Goal: Task Accomplishment & Management: Use online tool/utility

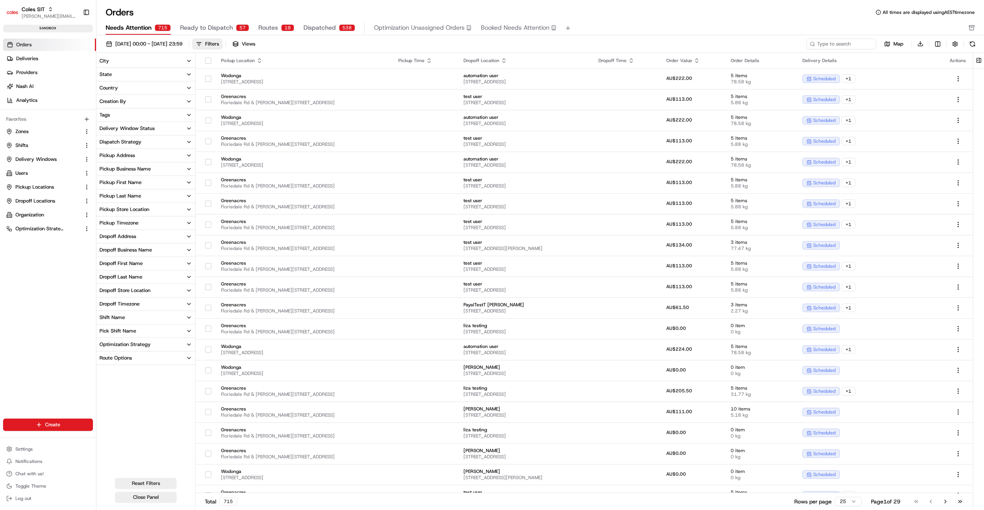
click at [197, 29] on span "Ready to Dispatch" at bounding box center [206, 27] width 53 height 9
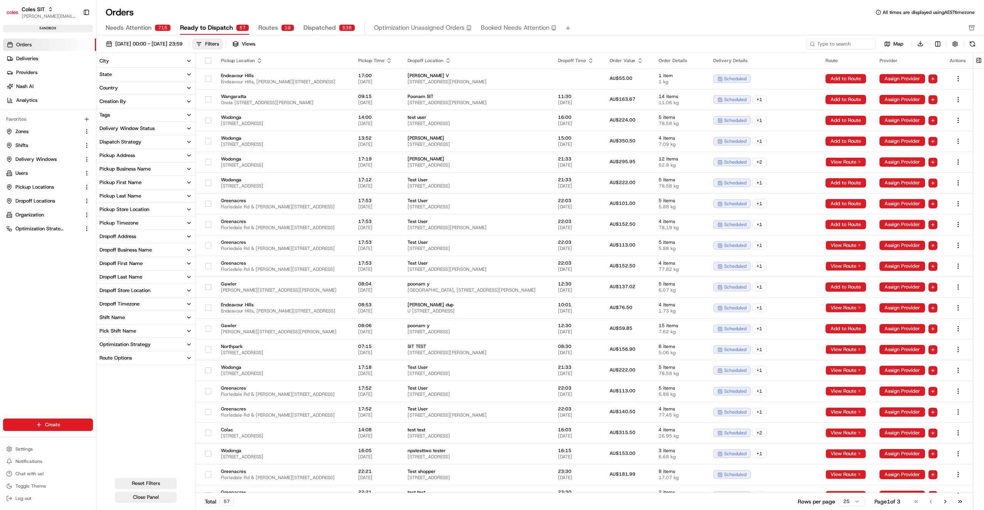
click at [128, 210] on div "Pickup Store Location" at bounding box center [124, 209] width 50 height 7
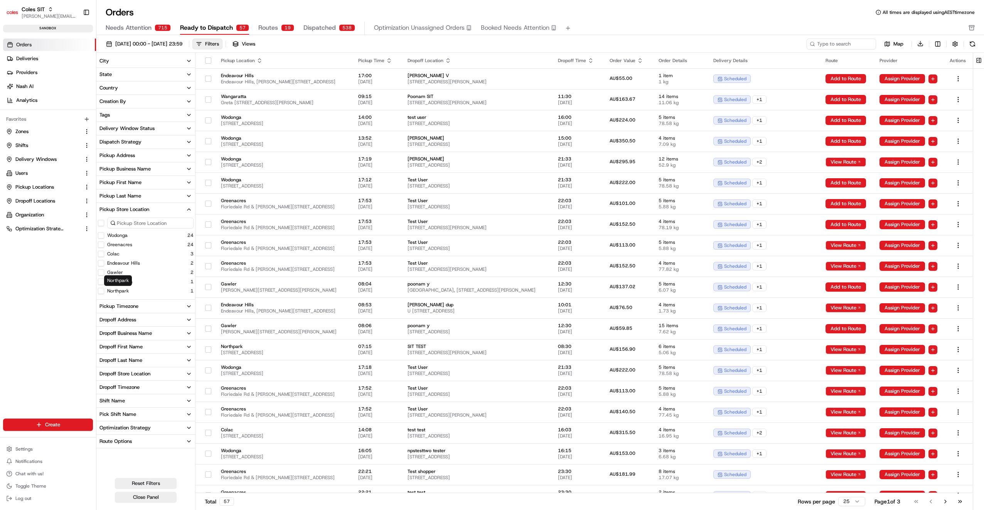
click at [111, 289] on label "Northpark" at bounding box center [118, 291] width 22 height 6
click at [104, 289] on button "Northpark" at bounding box center [101, 291] width 6 height 6
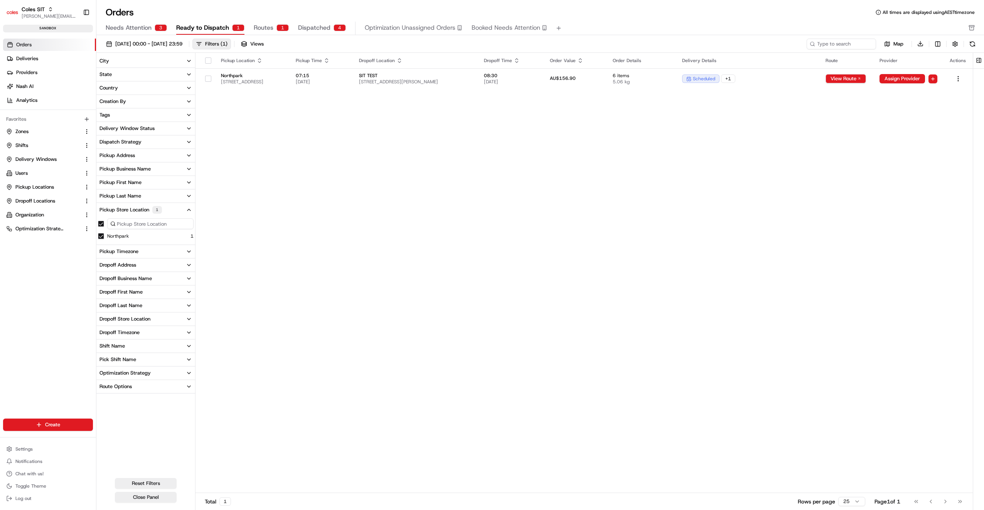
click at [259, 25] on span "Routes" at bounding box center [264, 27] width 20 height 9
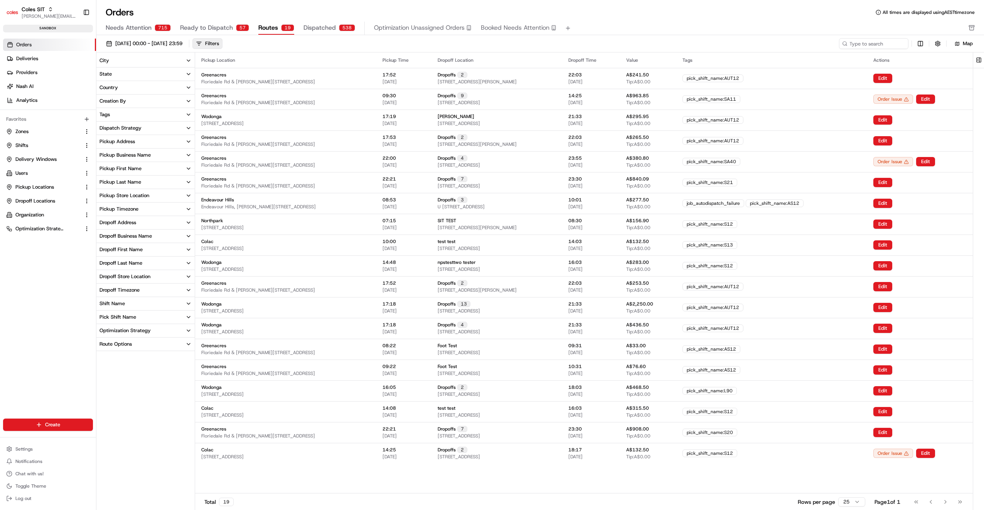
click at [124, 197] on div "Pickup Store Location" at bounding box center [124, 195] width 50 height 7
click at [114, 257] on label "Northpark" at bounding box center [118, 258] width 22 height 6
click at [104, 257] on button "Northpark" at bounding box center [101, 258] width 6 height 6
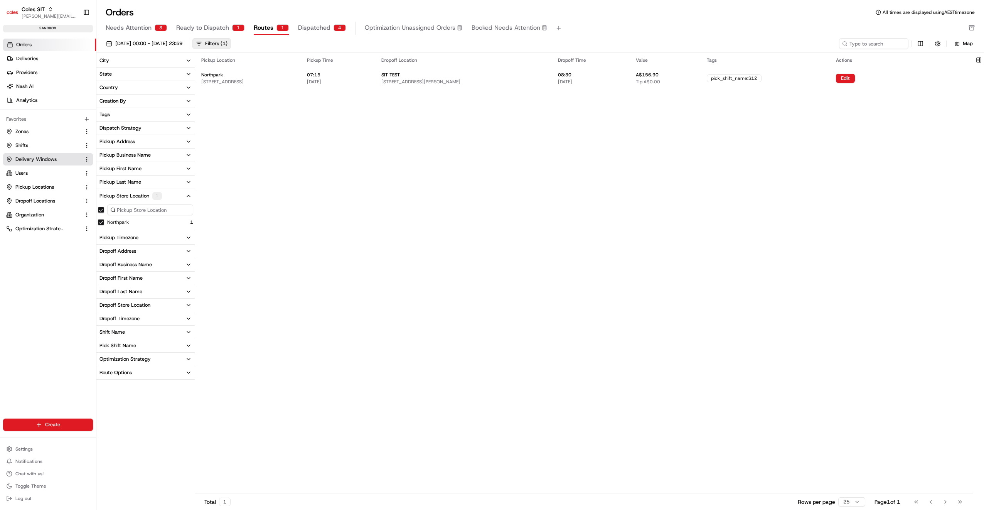
click at [17, 154] on button "Delivery Windows" at bounding box center [48, 159] width 90 height 12
click at [38, 159] on span "Delivery Windows" at bounding box center [35, 159] width 41 height 7
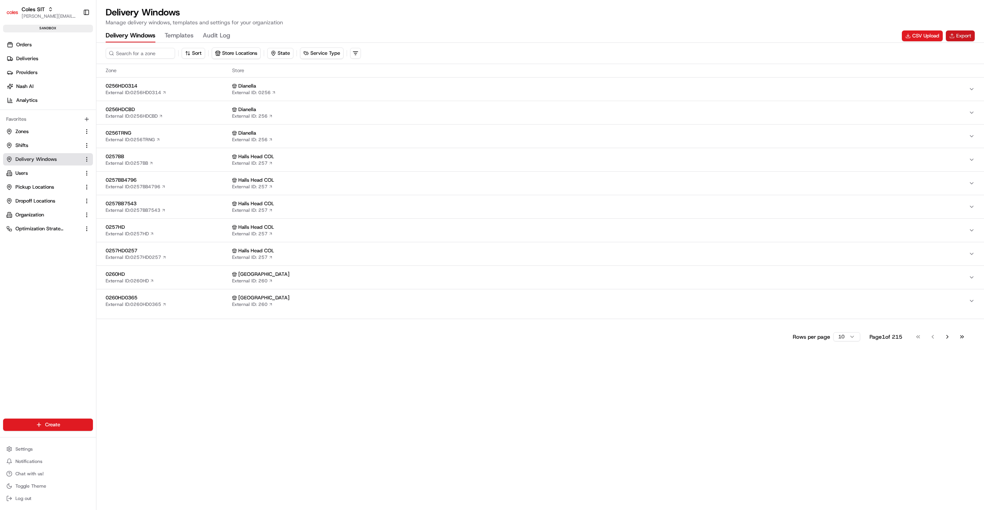
click at [958, 36] on button "Export" at bounding box center [959, 35] width 29 height 11
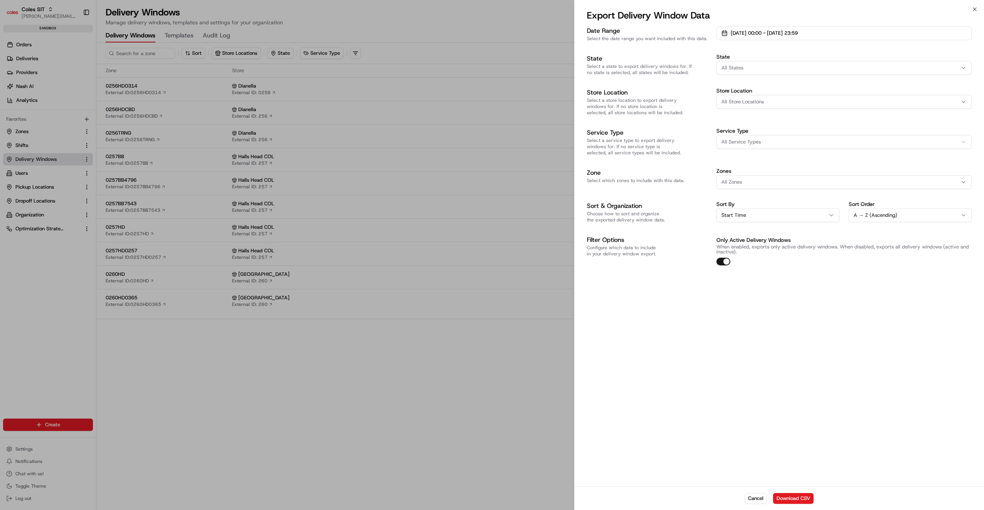
click at [746, 70] on div "All States" at bounding box center [843, 67] width 251 height 7
click at [798, 50] on div "Date Range Select the date range you want included with this data. 01/08/2025 0…" at bounding box center [779, 145] width 385 height 239
click at [762, 99] on span "All Store Locations" at bounding box center [742, 101] width 42 height 7
type input "471"
click at [747, 146] on span "Northpark (471)" at bounding box center [775, 143] width 95 height 7
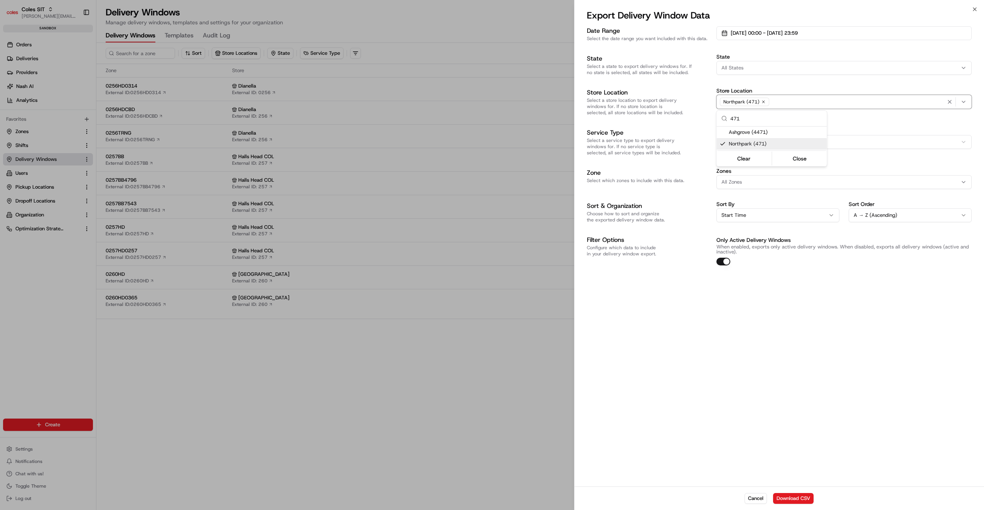
click at [796, 308] on div at bounding box center [492, 255] width 984 height 510
click at [760, 31] on span "[DATE] 00:00 - [DATE] 23:59" at bounding box center [763, 33] width 67 height 7
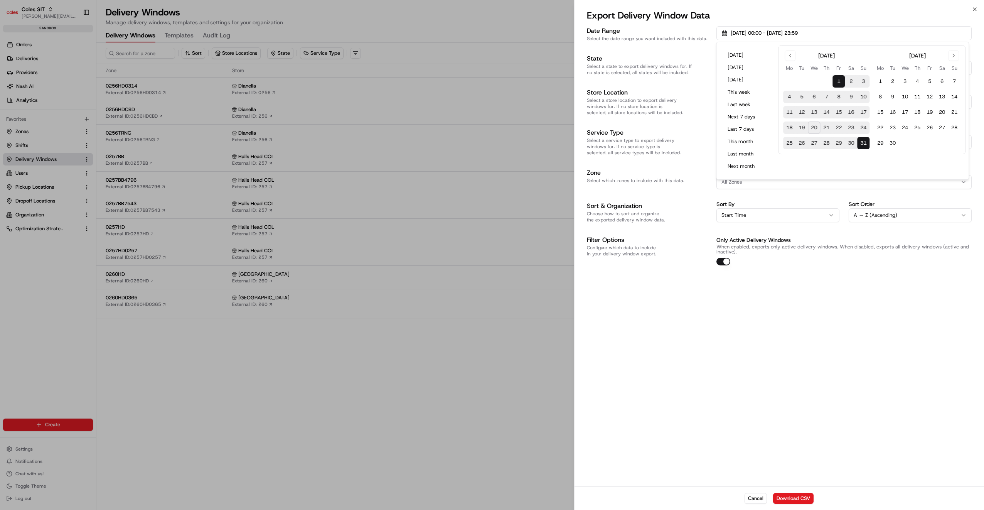
click at [861, 130] on button "24" at bounding box center [863, 127] width 12 height 12
click at [871, 291] on div "Date Range Select the date range you want included with this data. 24/08/2025 0…" at bounding box center [778, 255] width 409 height 461
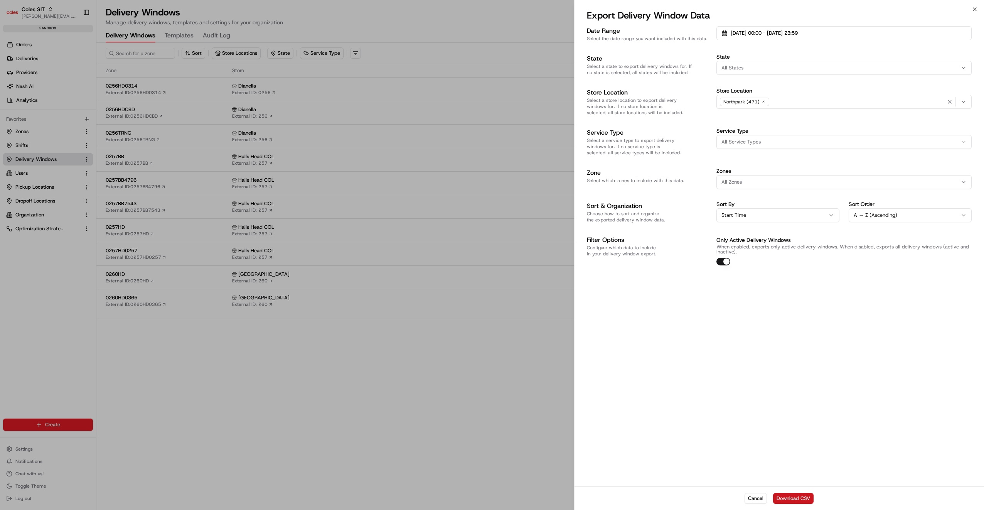
click at [790, 498] on button "Download CSV" at bounding box center [793, 498] width 40 height 11
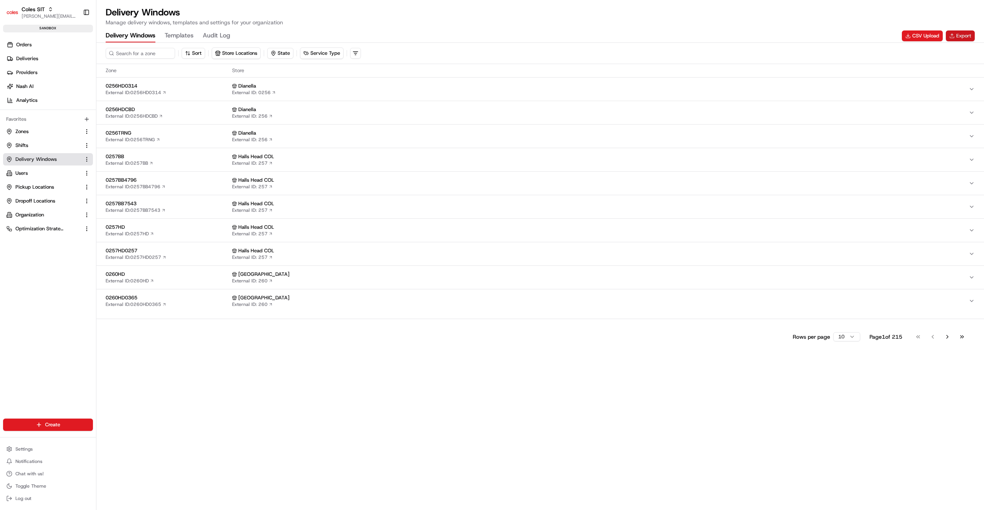
click at [960, 36] on button "Export" at bounding box center [959, 35] width 29 height 11
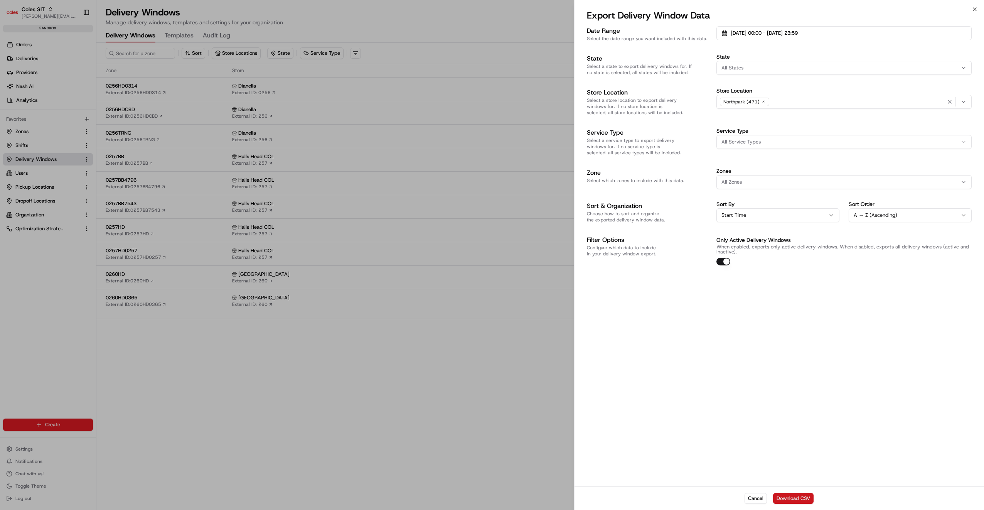
click at [795, 499] on button "Download CSV" at bounding box center [793, 498] width 40 height 11
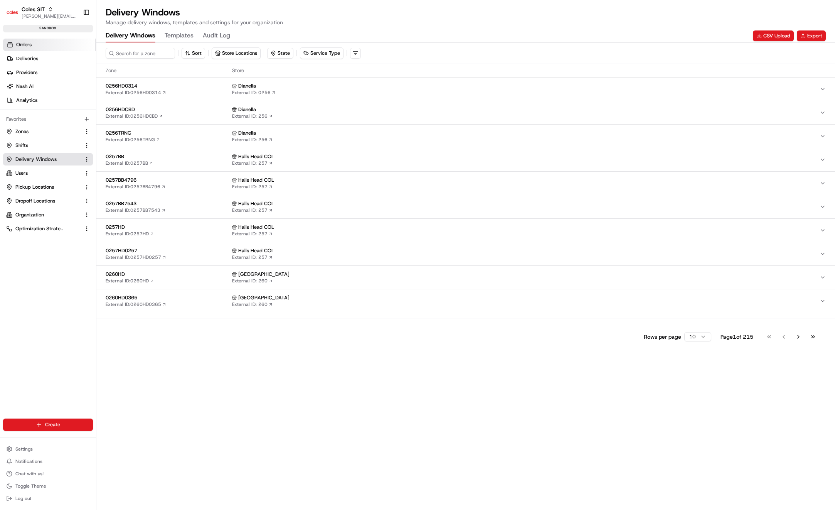
click at [25, 42] on span "Orders" at bounding box center [23, 44] width 15 height 7
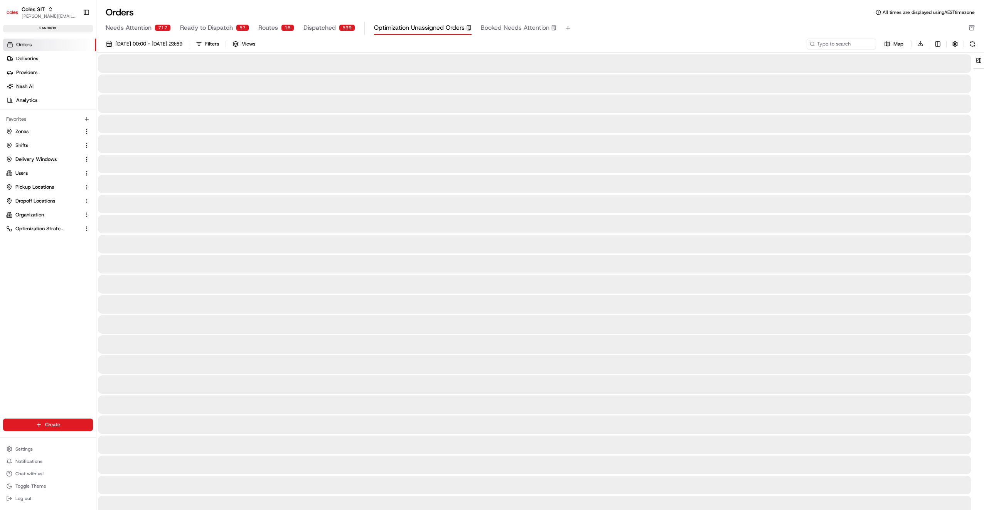
drag, startPoint x: 461, startPoint y: 29, endPoint x: 416, endPoint y: 33, distance: 44.9
click at [416, 33] on button "Optimization Unassigned Orders" at bounding box center [423, 28] width 98 height 13
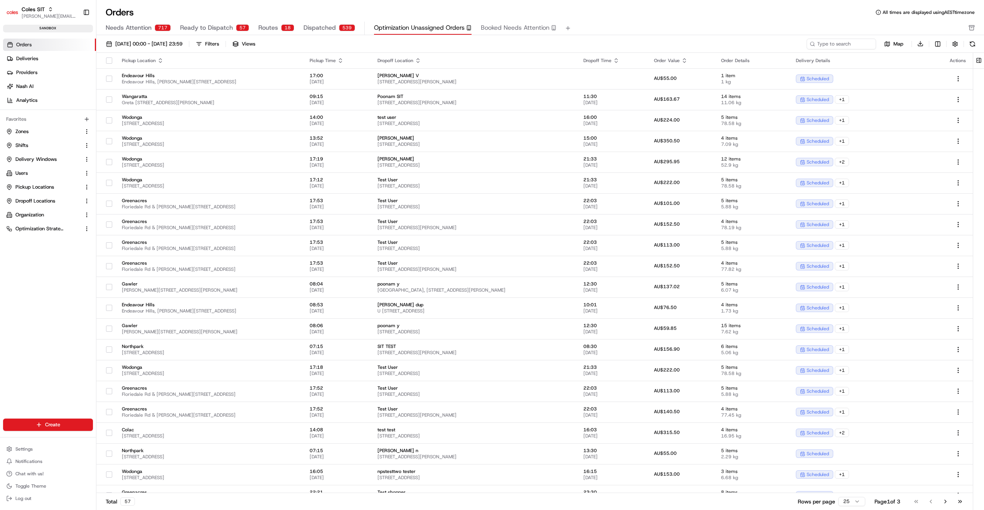
drag, startPoint x: 461, startPoint y: 27, endPoint x: 399, endPoint y: 27, distance: 61.3
click at [399, 27] on div "Optimization Unassigned Orders" at bounding box center [423, 27] width 98 height 9
